Goal: Task Accomplishment & Management: Manage account settings

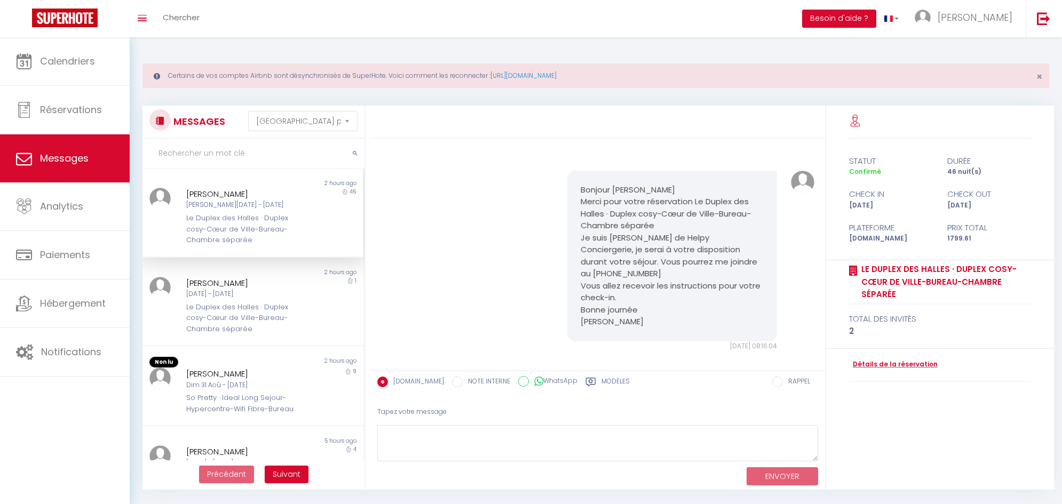
select select "message"
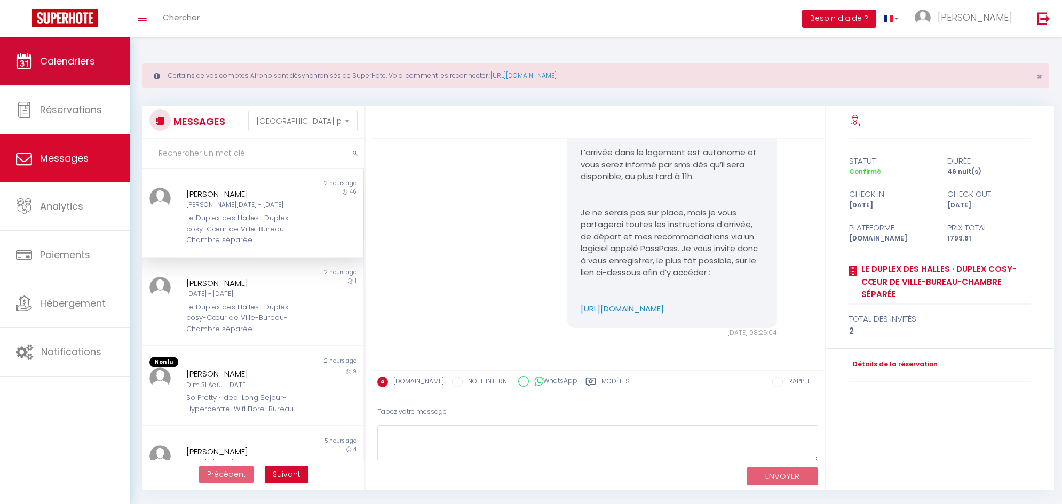
click at [84, 62] on span "Calendriers" at bounding box center [67, 60] width 55 height 13
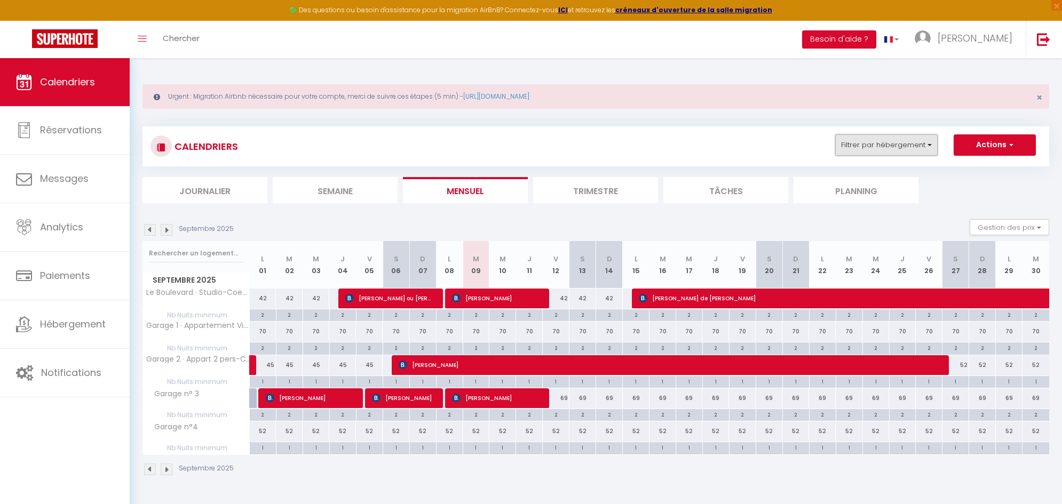
click at [921, 139] on button "Filtrer par hébergement" at bounding box center [886, 144] width 102 height 21
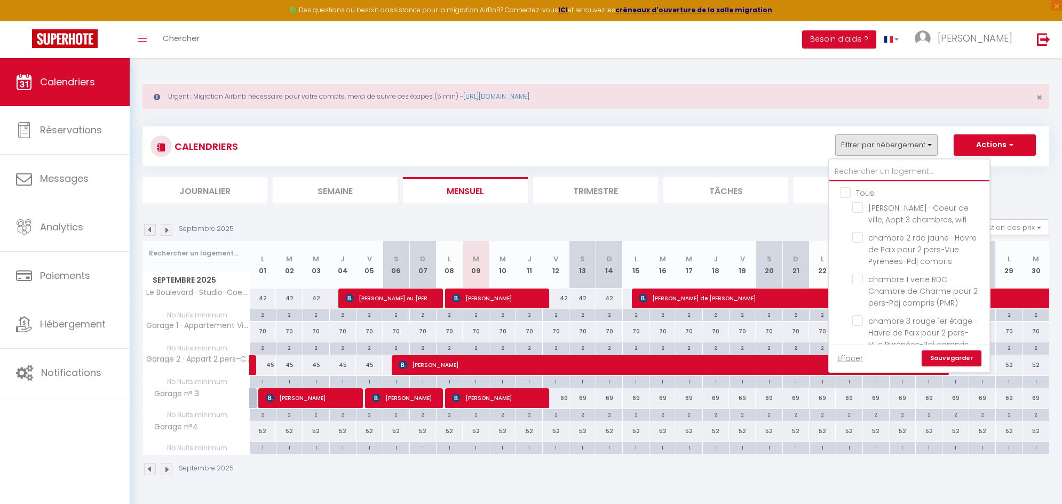
click at [856, 172] on input "text" at bounding box center [909, 171] width 160 height 19
type input "l"
checkbox input "false"
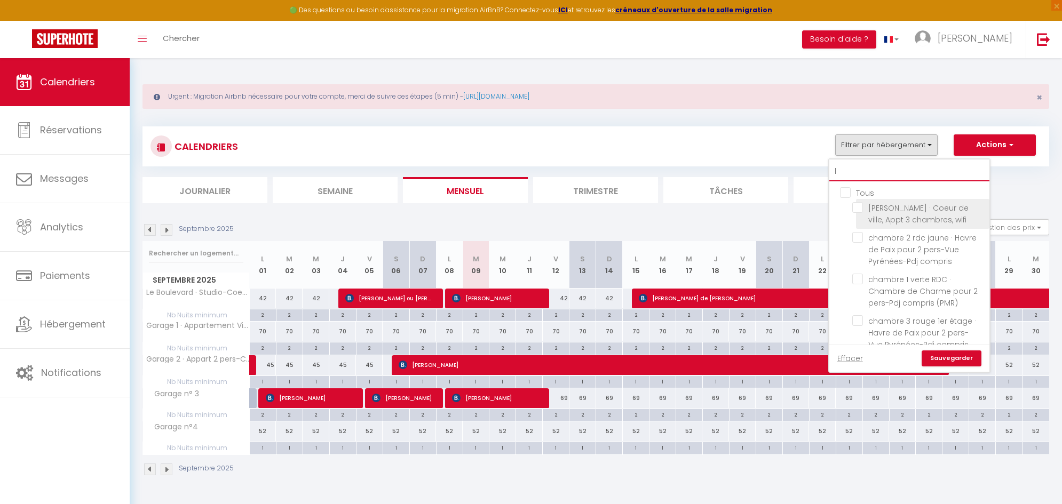
checkbox input "false"
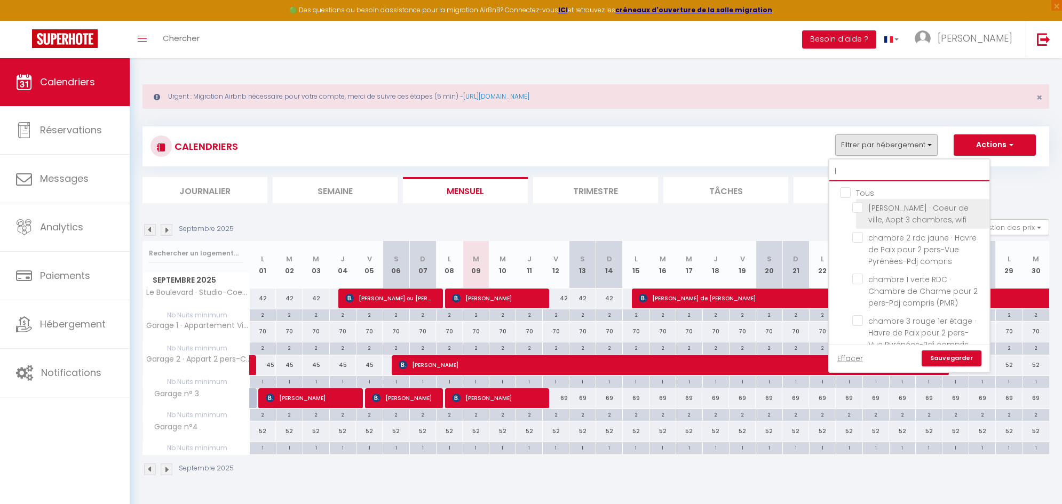
checkbox input "false"
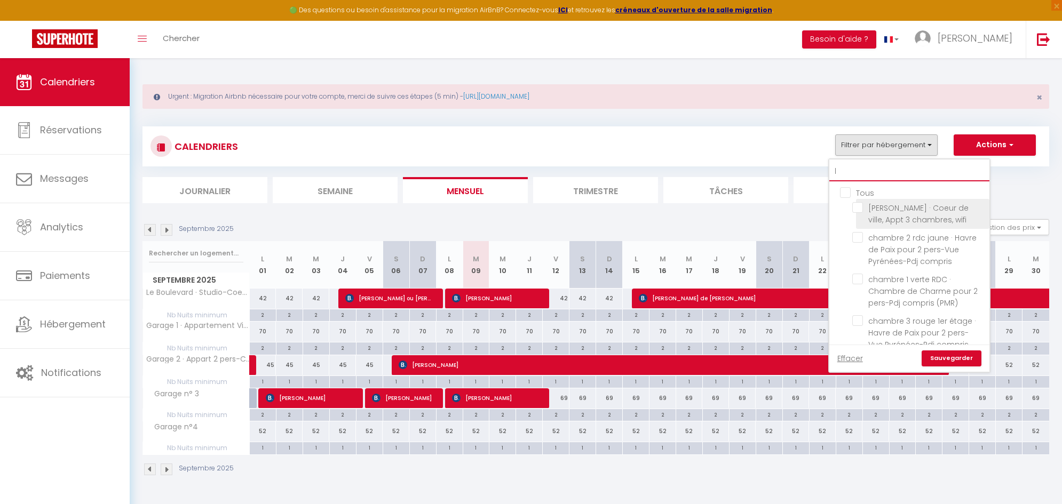
checkbox input "false"
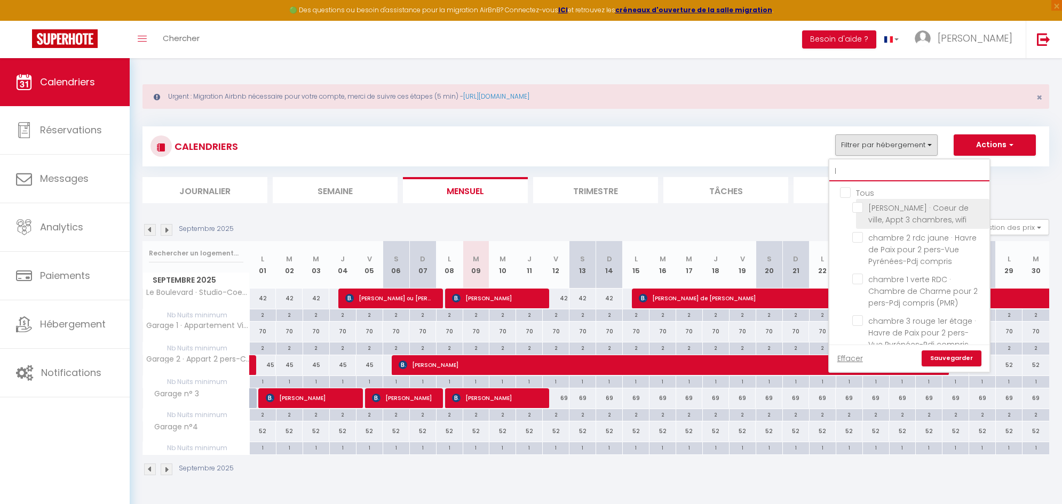
checkbox input "false"
checkbox input "true"
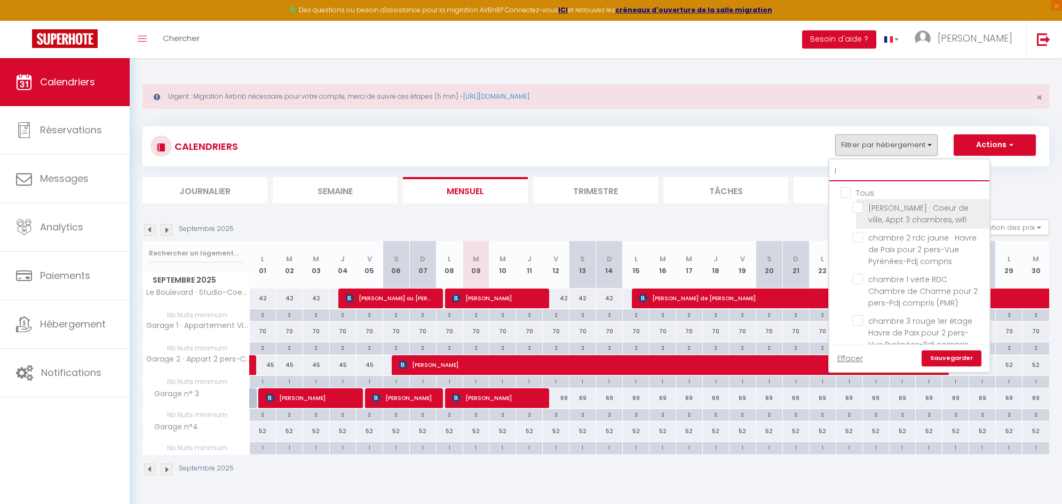
checkbox input "true"
checkbox input "false"
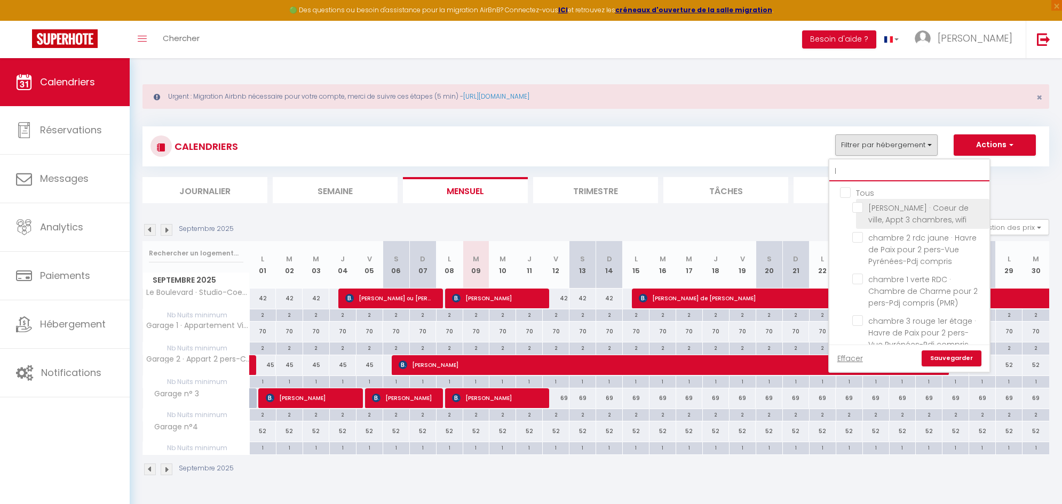
checkbox input "false"
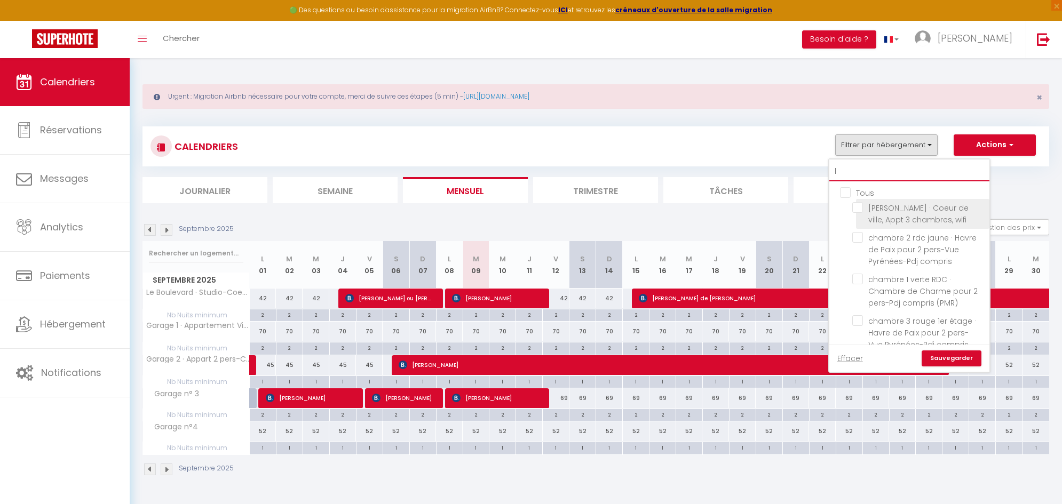
checkbox input "false"
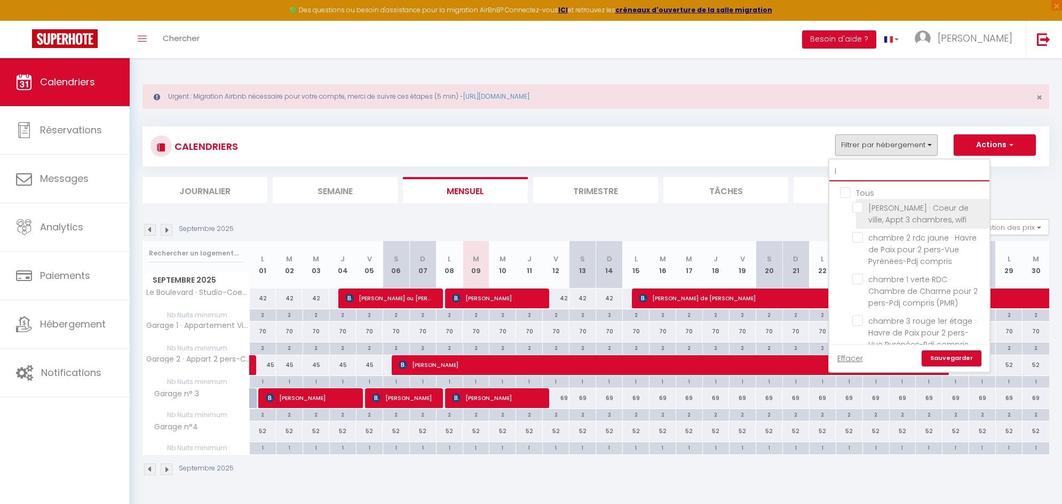
checkbox input "false"
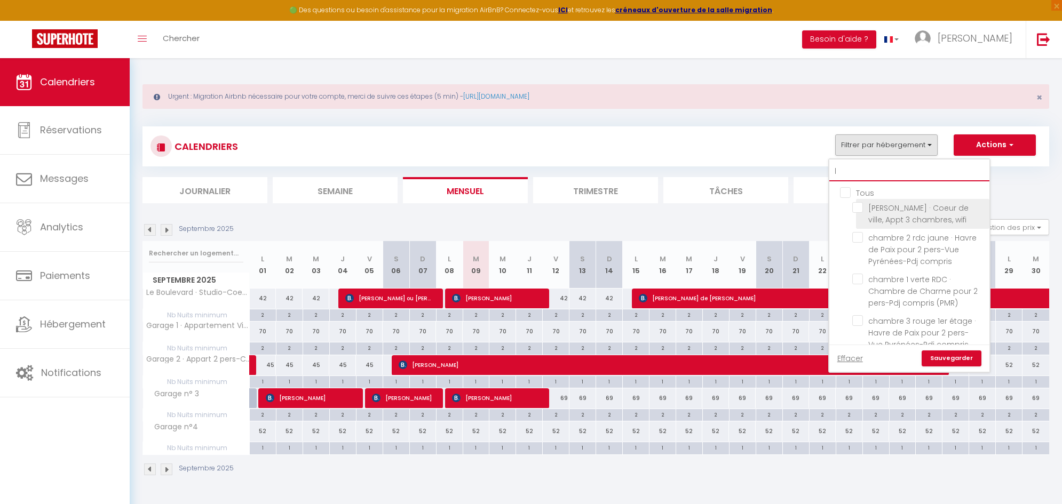
checkbox input "false"
type input "le"
checkbox input "false"
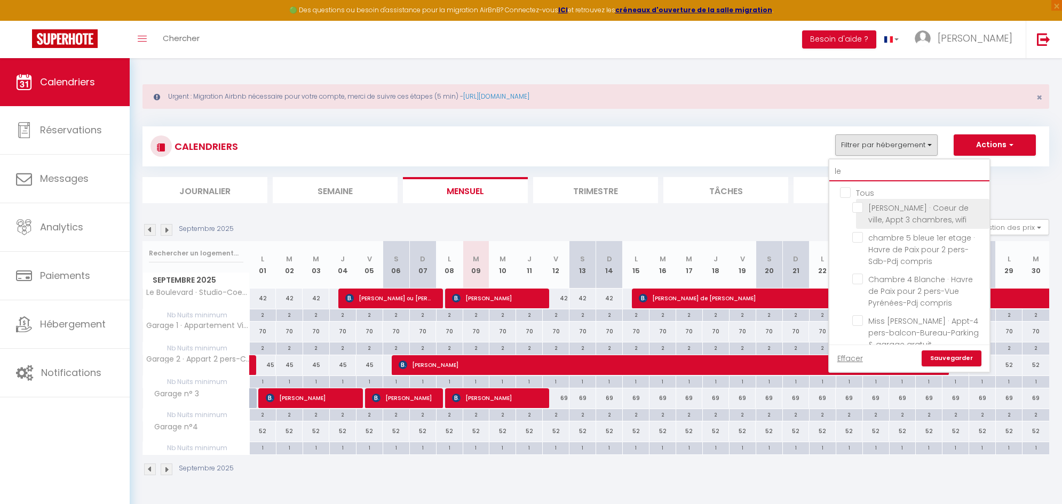
checkbox input "false"
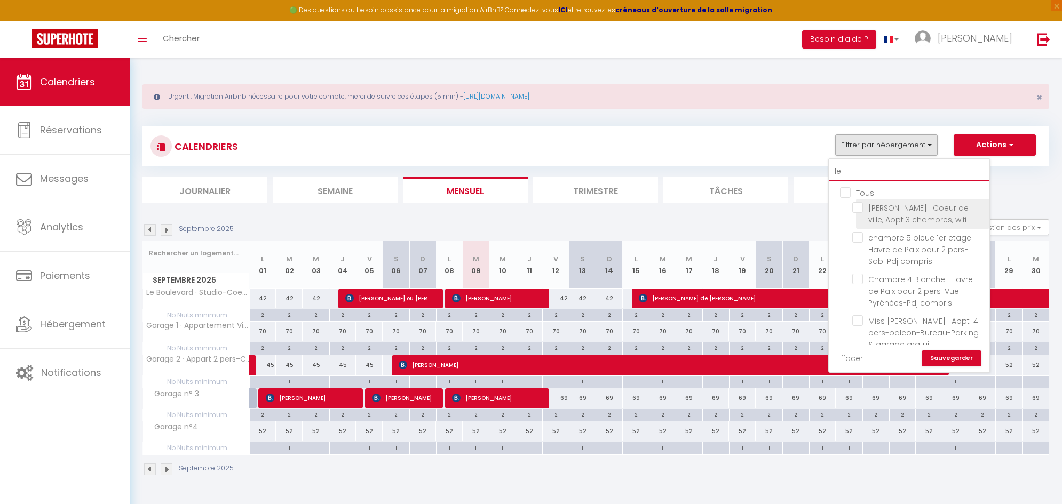
checkbox input "false"
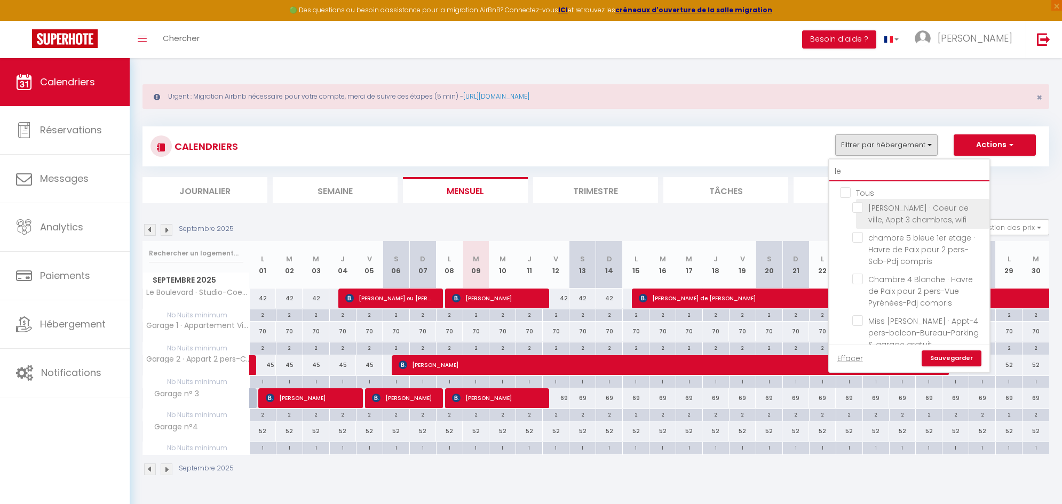
checkbox input "false"
checkbox input "true"
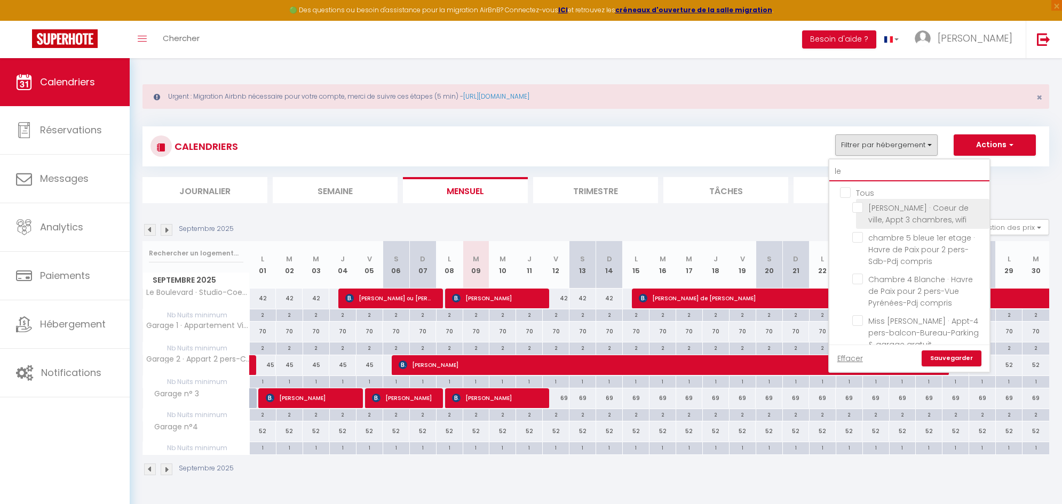
checkbox input "false"
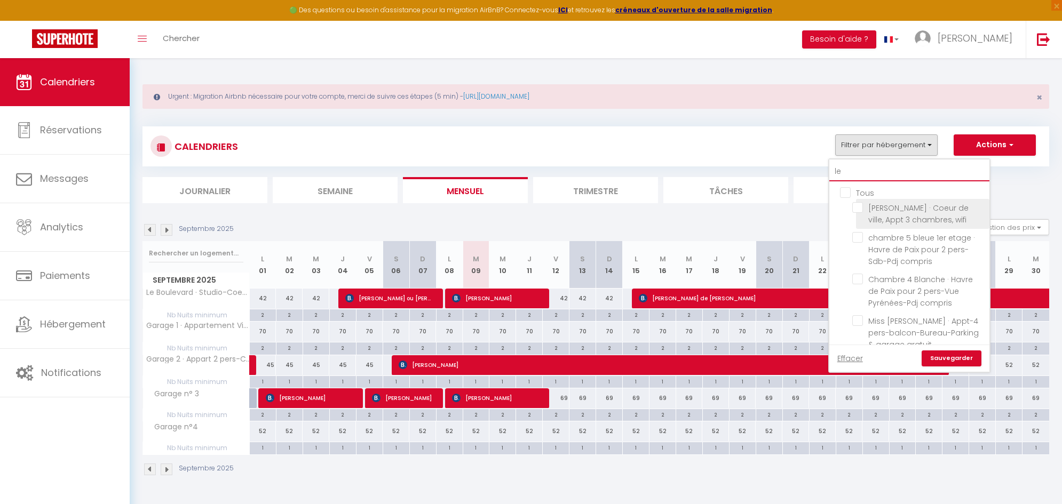
checkbox input "false"
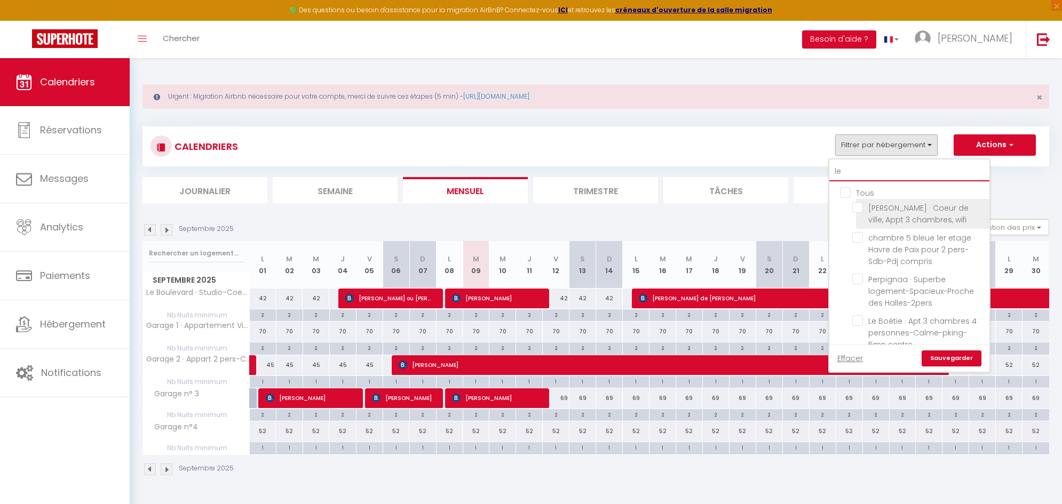
type input "le"
checkbox input "false"
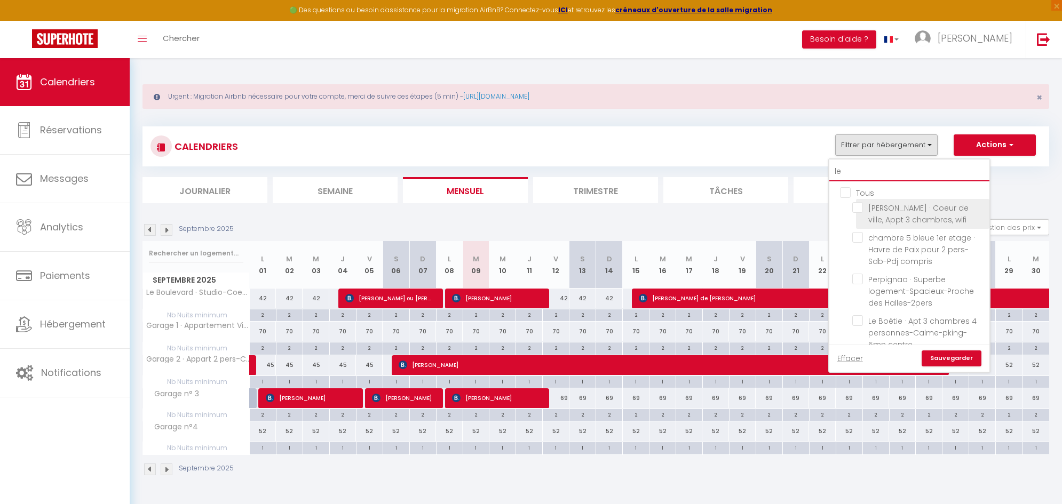
checkbox input "false"
checkbox input "true"
checkbox input "false"
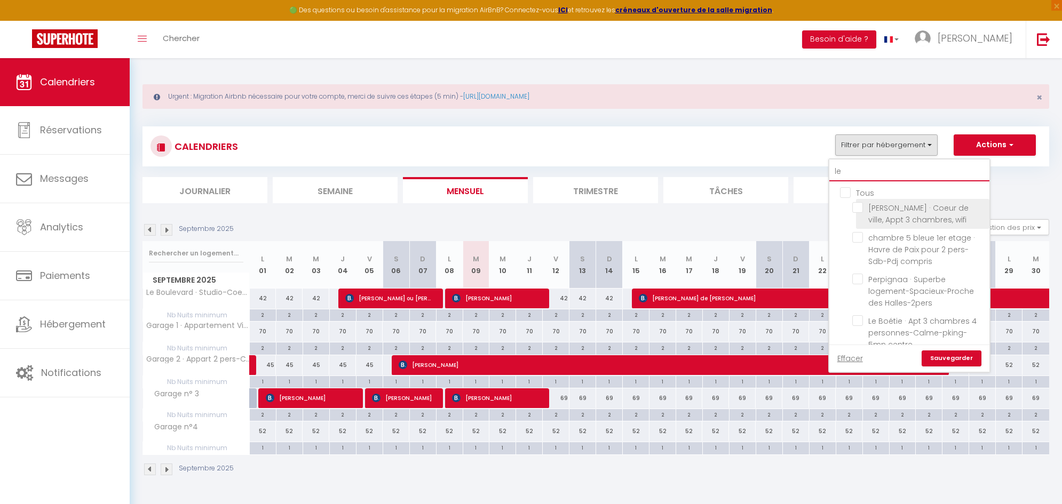
checkbox input "false"
type input "le r"
checkbox input "false"
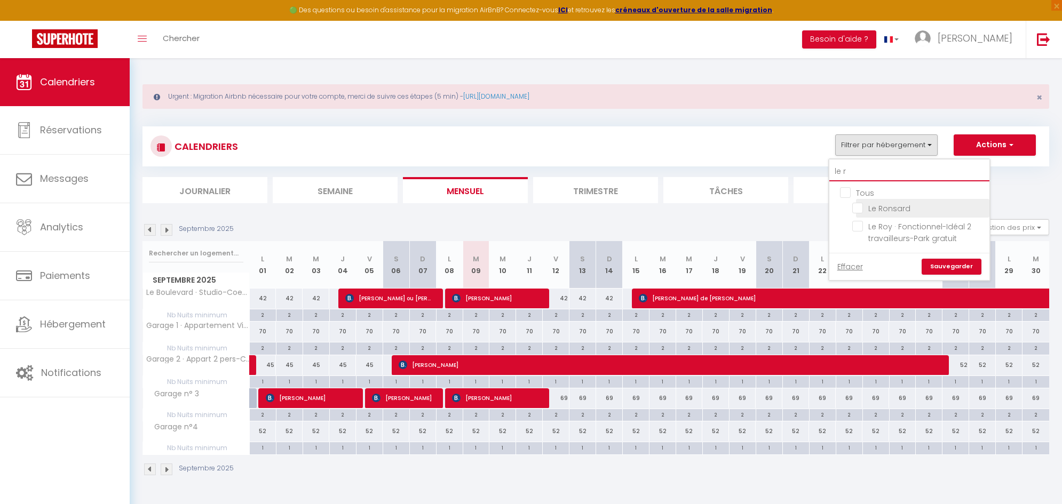
type input "le ro"
checkbox input "false"
type input "le roy"
checkbox input "false"
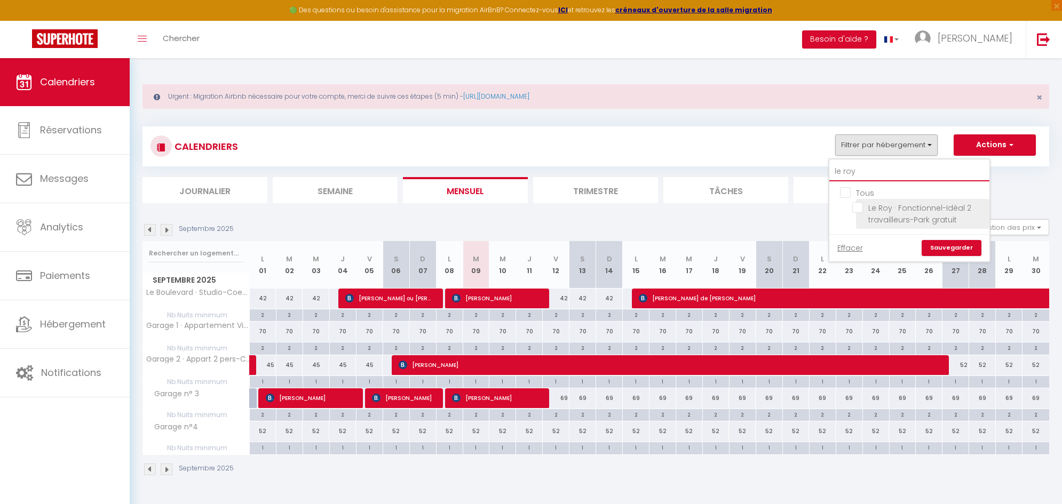
type input "le roy"
click at [862, 210] on input "Le Roy · Fonctionnel-Idéal 2 travailleurs-Park gratuit" at bounding box center [918, 207] width 133 height 11
checkbox input "true"
click at [962, 246] on link "Sauvegarder" at bounding box center [952, 248] width 60 height 16
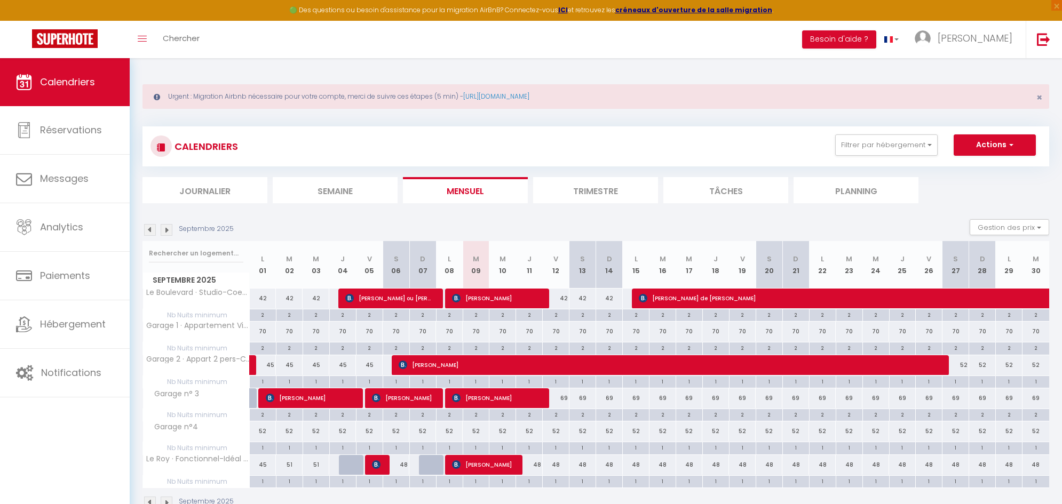
scroll to position [58, 0]
